Goal: Task Accomplishment & Management: Manage account settings

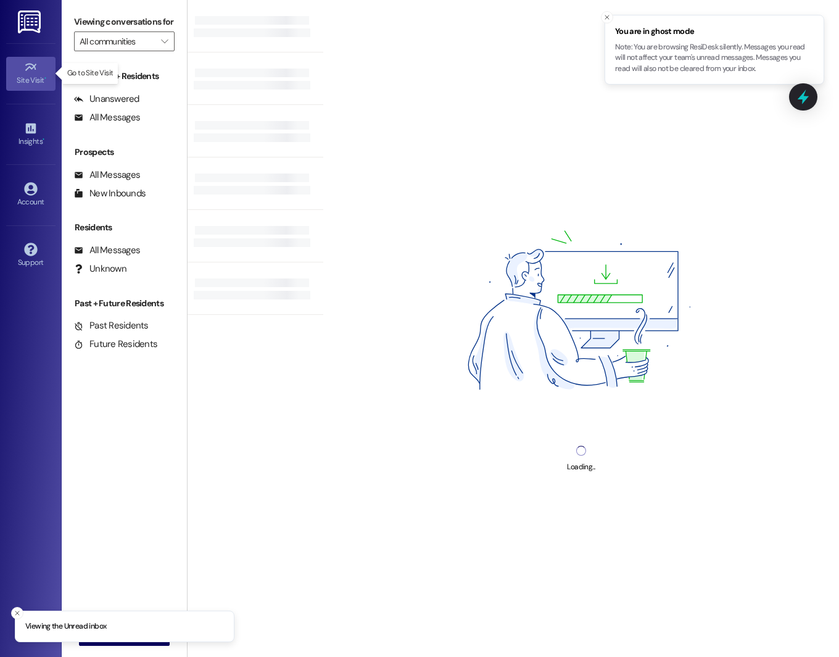
click at [36, 74] on div "Site Visit •" at bounding box center [31, 80] width 62 height 12
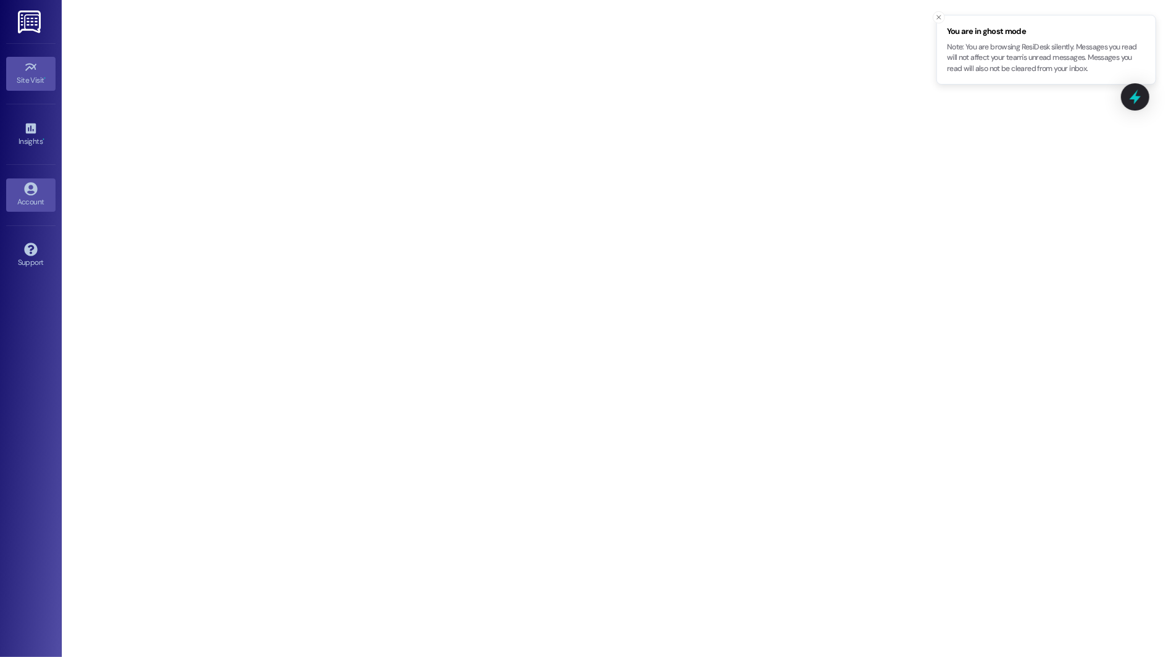
click at [51, 202] on div "Account" at bounding box center [31, 202] width 62 height 12
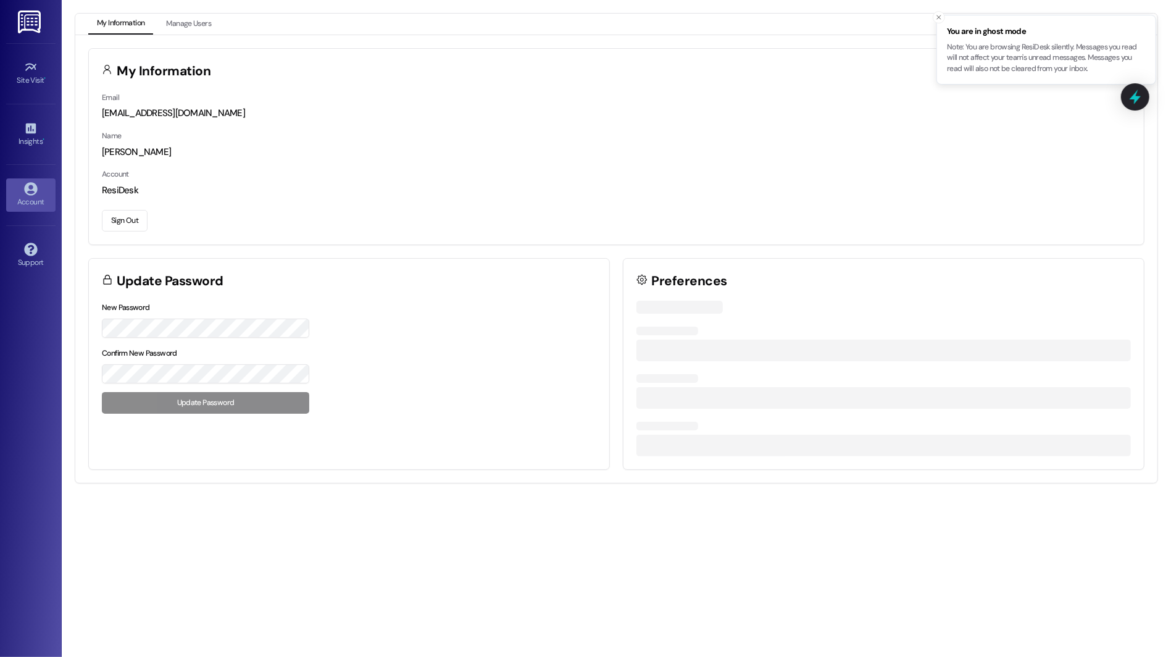
click at [122, 218] on button "Sign Out" at bounding box center [125, 221] width 46 height 22
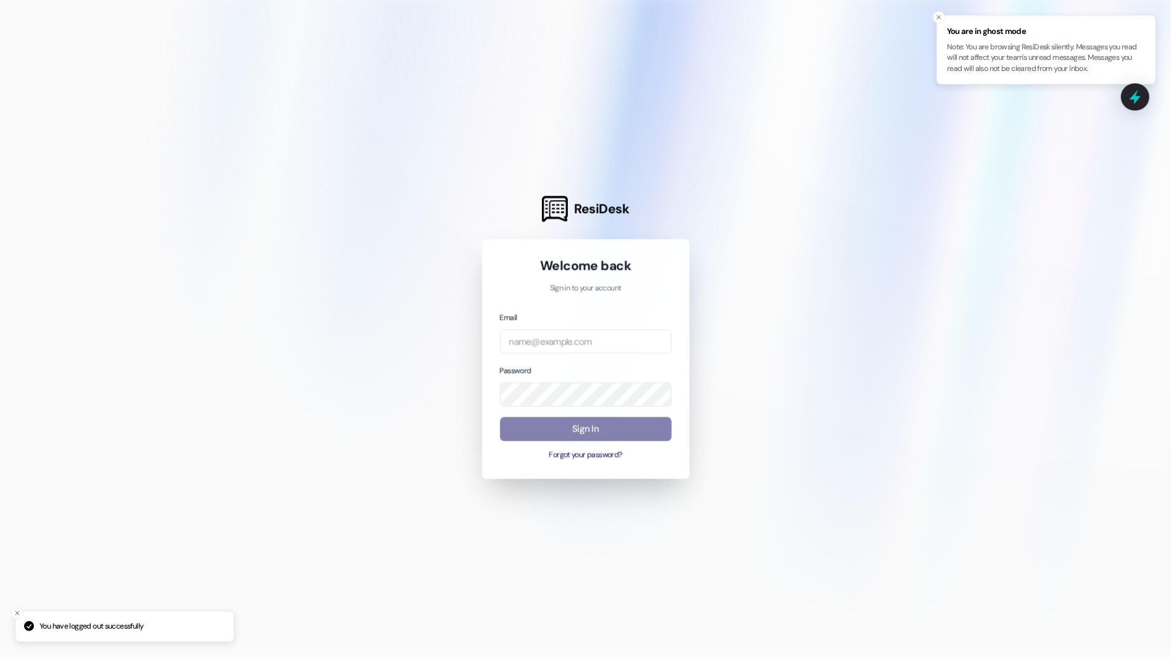
click at [133, 225] on div at bounding box center [585, 328] width 1171 height 657
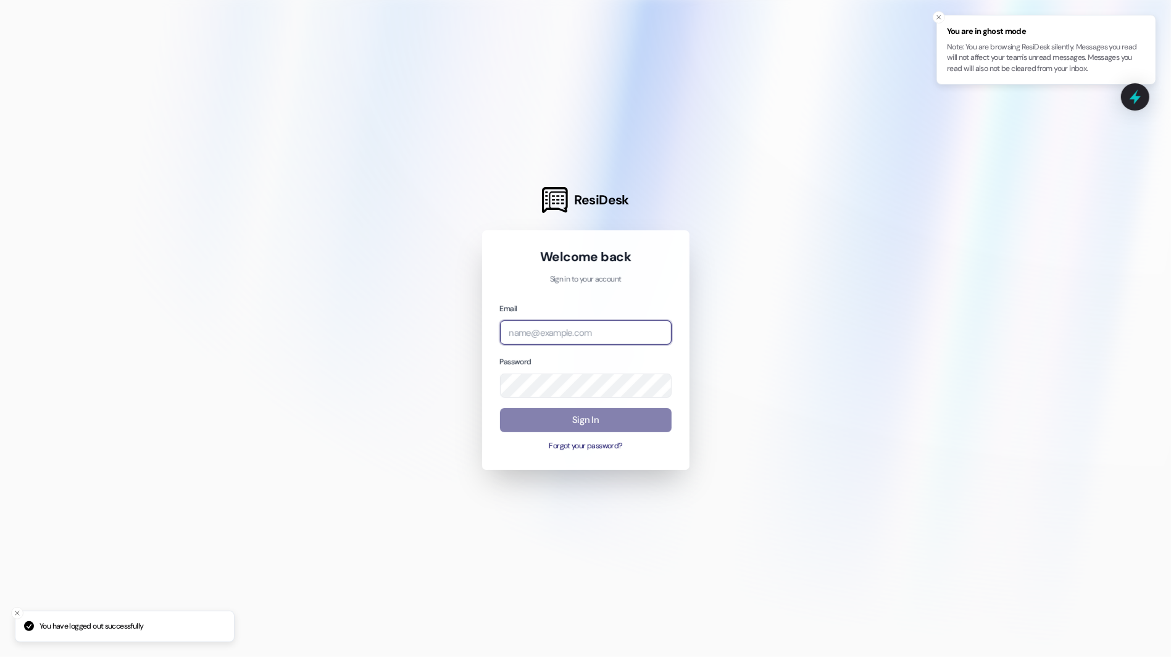
click at [613, 335] on input "email" at bounding box center [586, 332] width 172 height 24
type input "[EMAIL_ADDRESS][PERSON_NAME][PERSON_NAME][DOMAIN_NAME]"
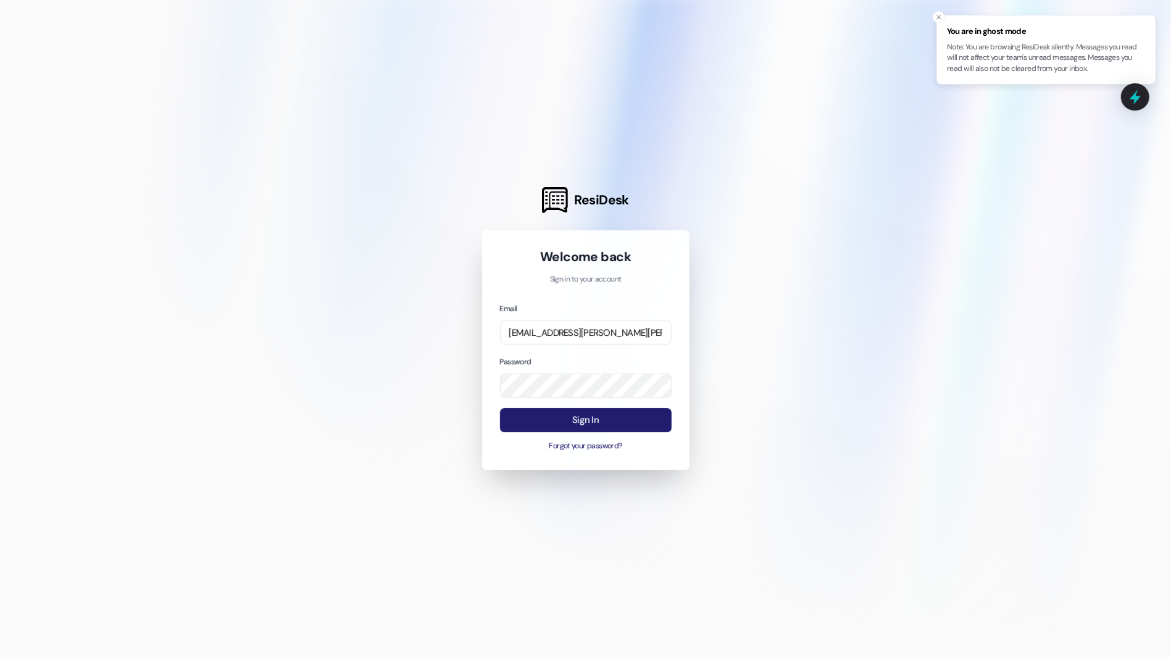
click at [540, 425] on button "Sign In" at bounding box center [586, 420] width 172 height 24
